Goal: Task Accomplishment & Management: Manage account settings

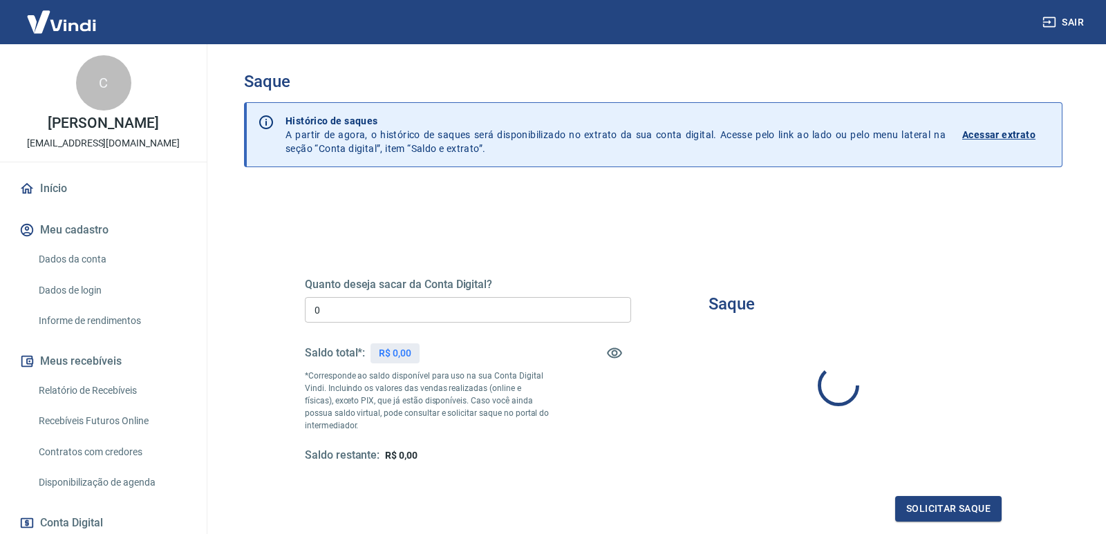
type input "R$ 0,00"
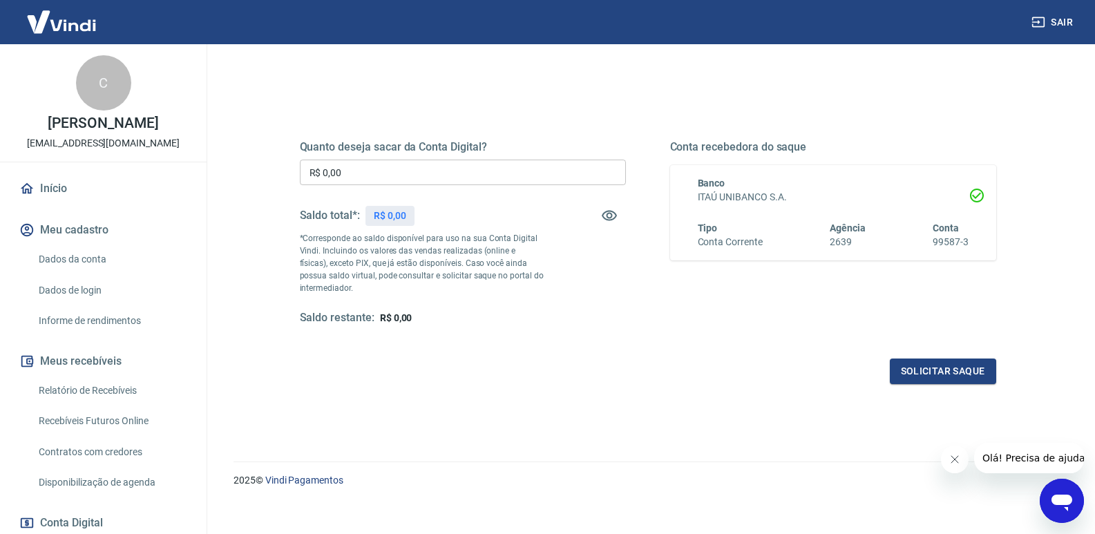
scroll to position [138, 0]
